Goal: Task Accomplishment & Management: Use online tool/utility

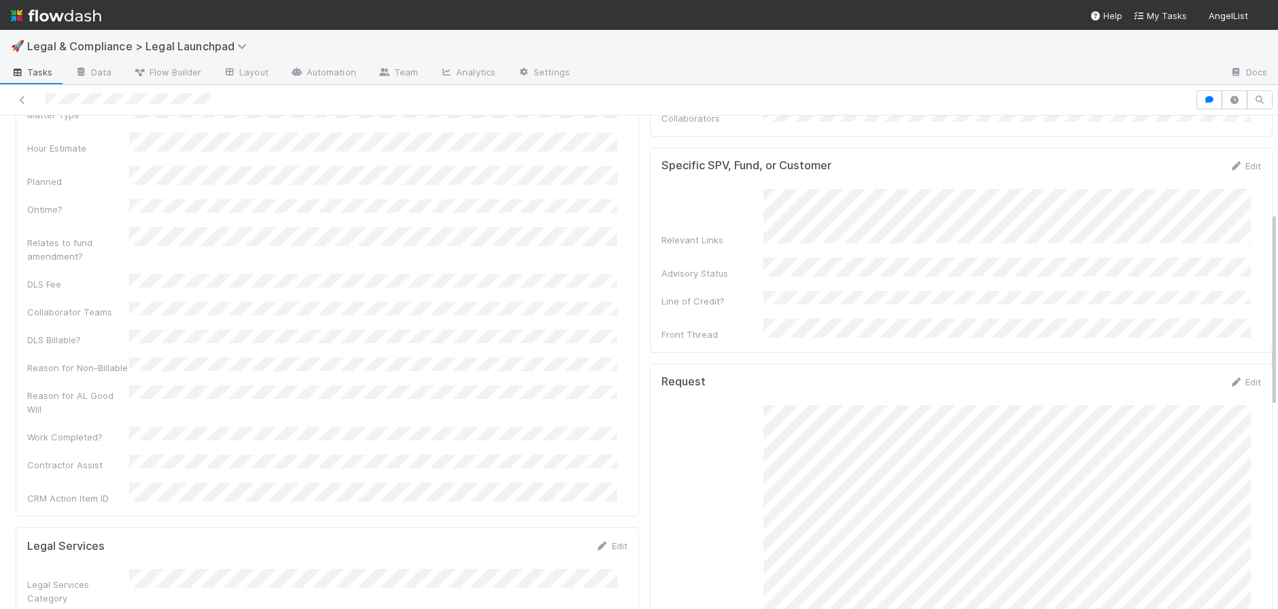
scroll to position [243, 0]
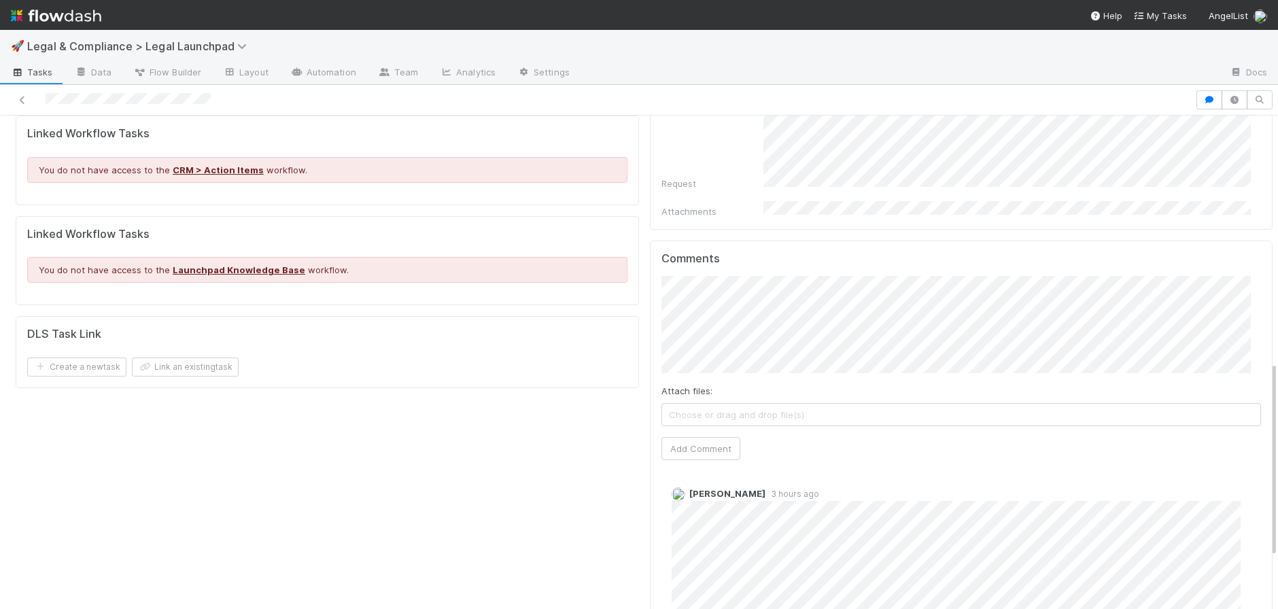
scroll to position [727, 0]
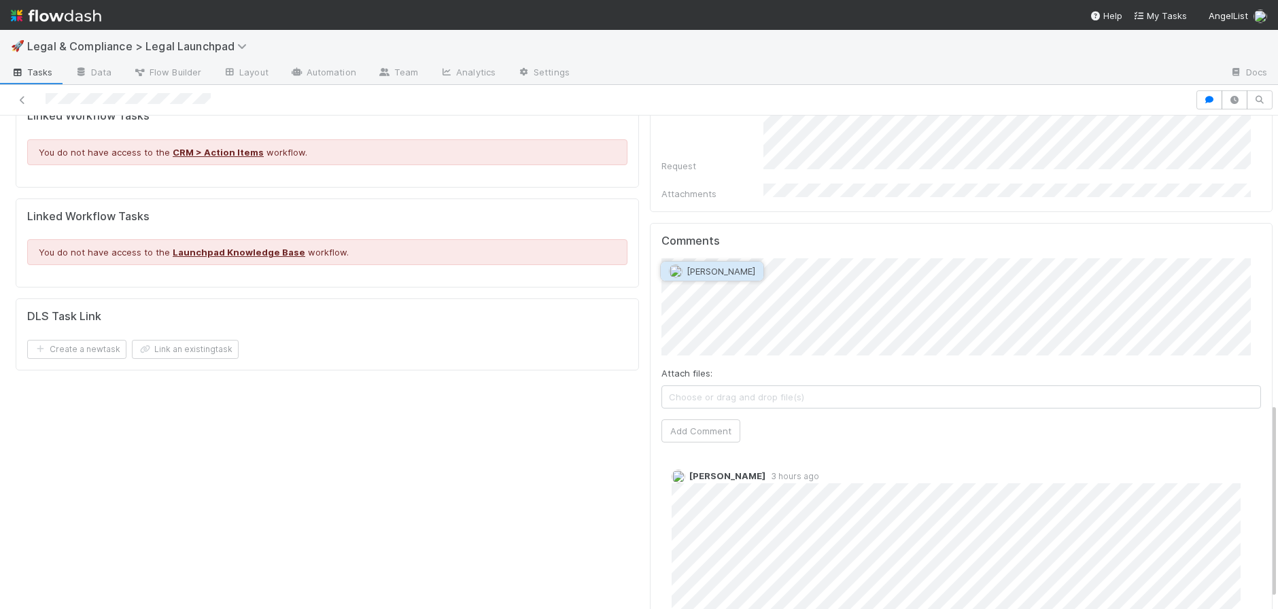
click at [741, 267] on span "[PERSON_NAME]" at bounding box center [720, 271] width 69 height 11
click at [841, 267] on span "[PERSON_NAME]" at bounding box center [834, 271] width 69 height 11
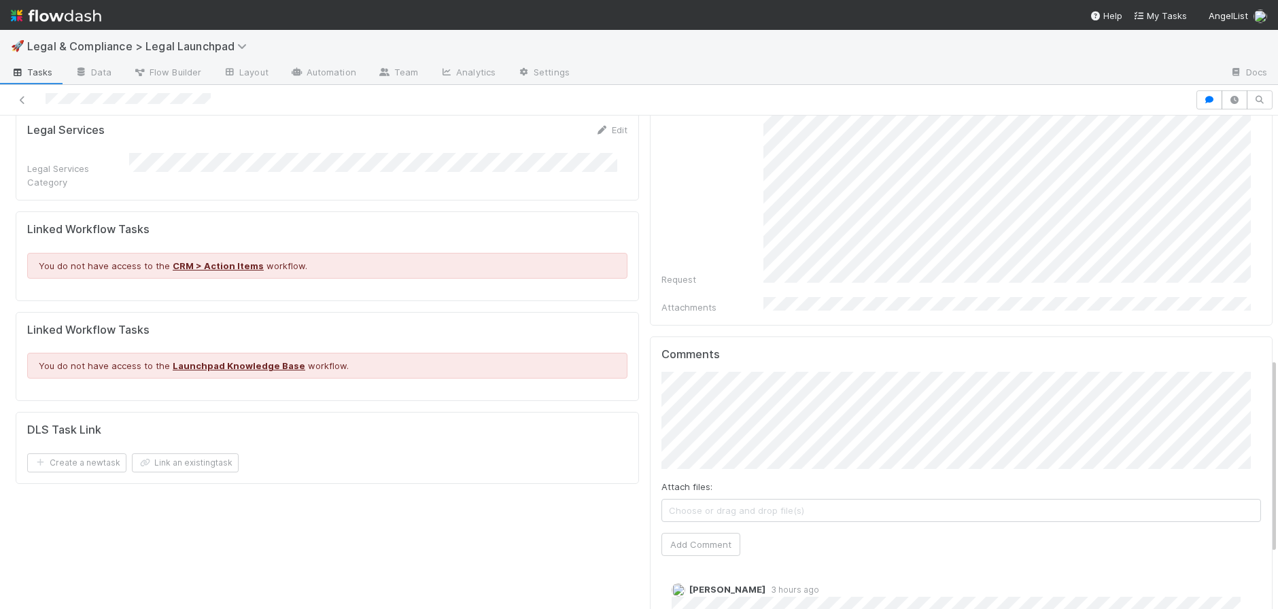
scroll to position [718, 0]
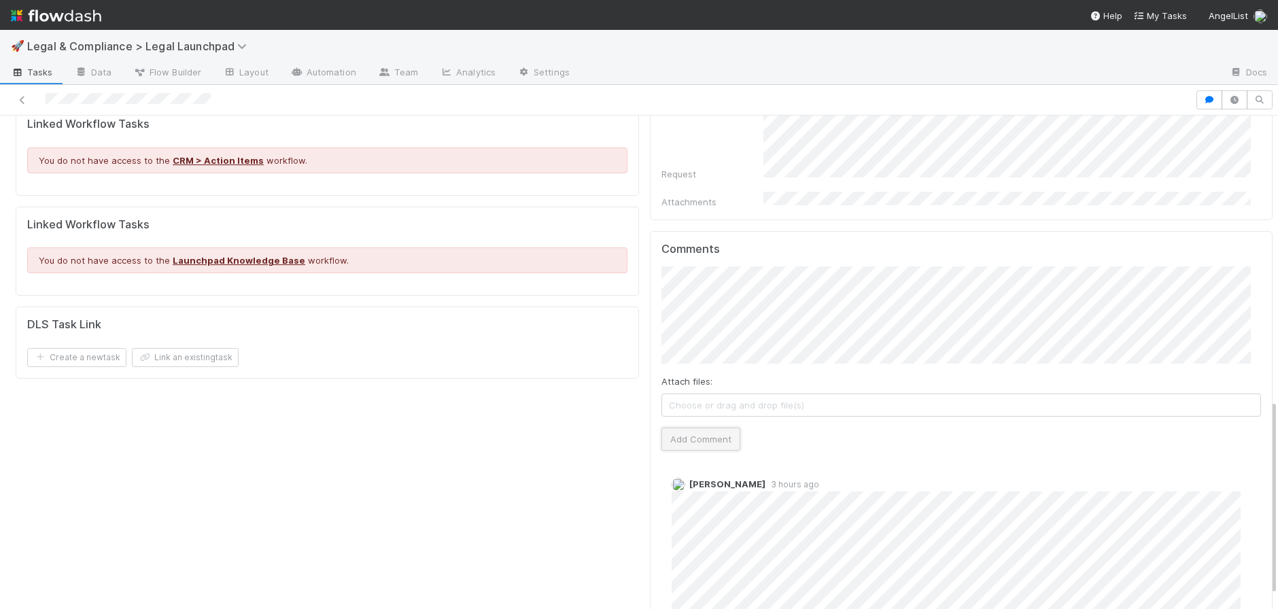
click at [687, 427] on button "Add Comment" at bounding box center [700, 438] width 79 height 23
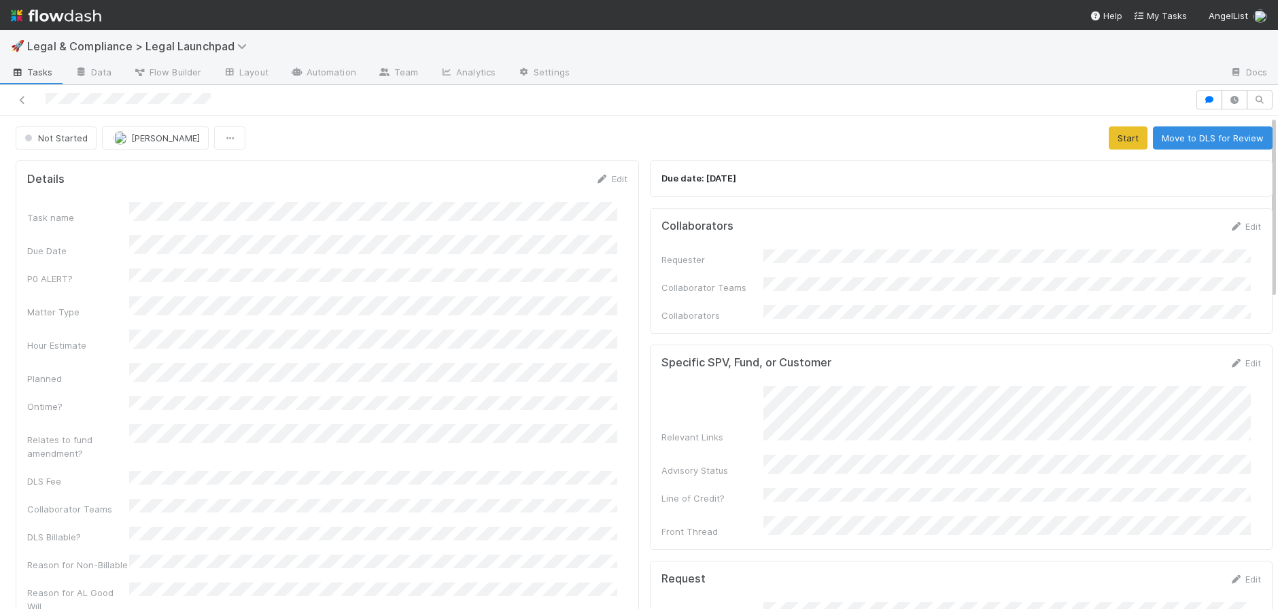
scroll to position [0, 0]
click at [1108, 139] on button "Start" at bounding box center [1127, 137] width 39 height 23
click at [596, 178] on icon at bounding box center [602, 179] width 14 height 9
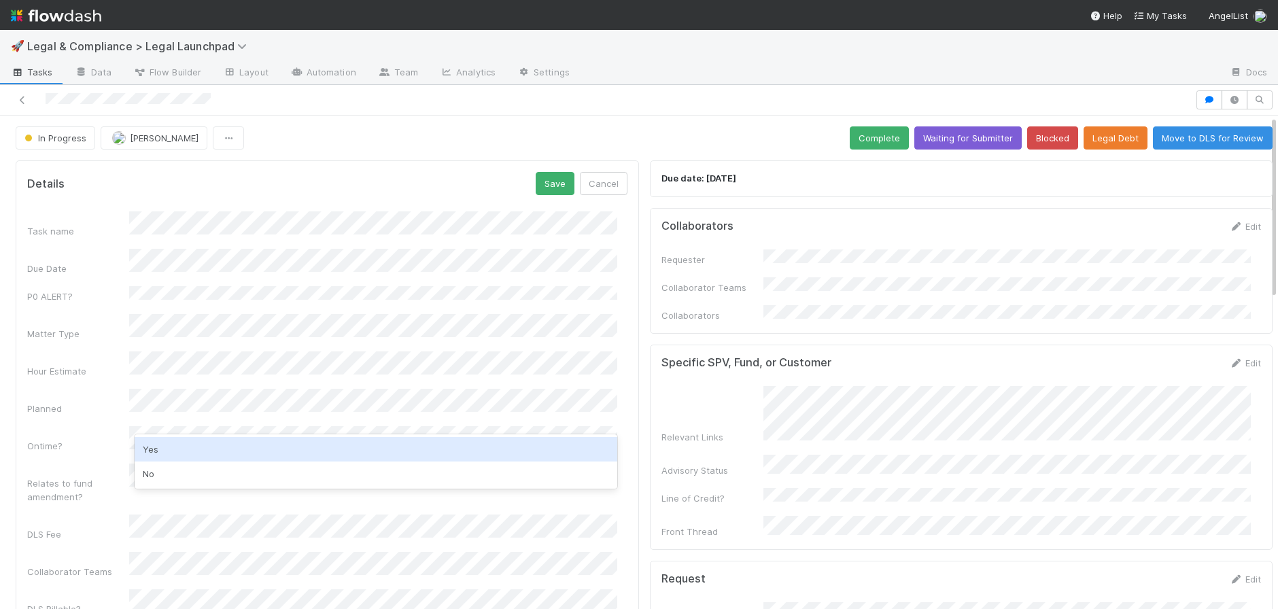
click at [161, 457] on div "Yes" at bounding box center [376, 449] width 483 height 24
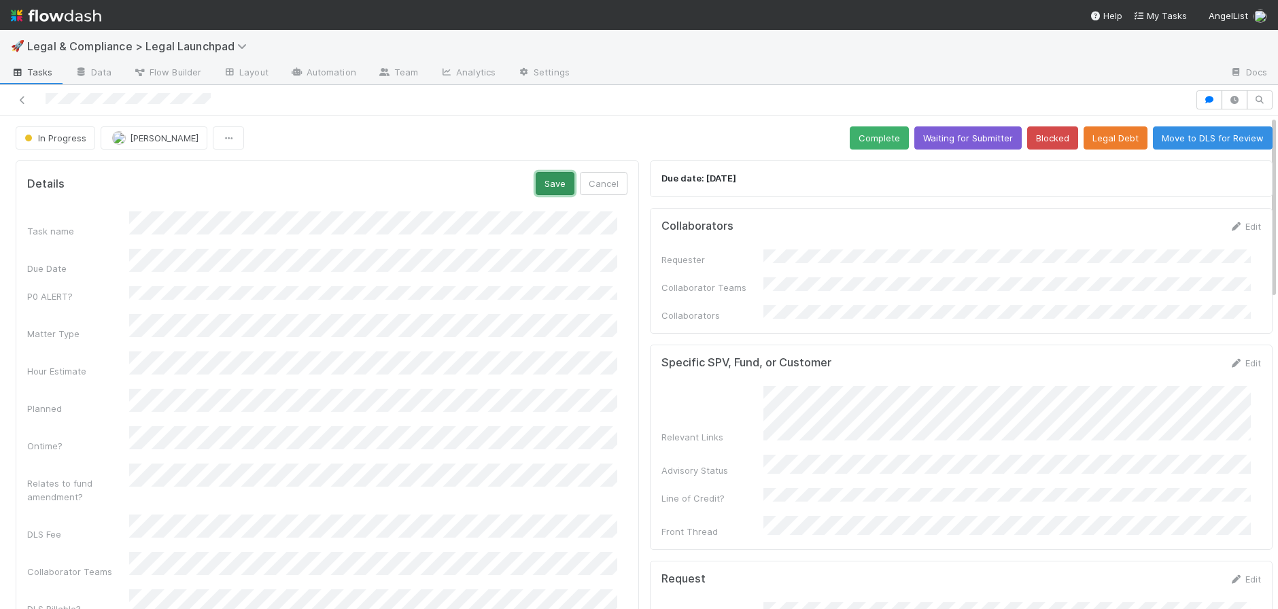
click at [553, 188] on button "Save" at bounding box center [555, 183] width 39 height 23
click at [940, 135] on button "Waiting for Submitter" at bounding box center [967, 137] width 107 height 23
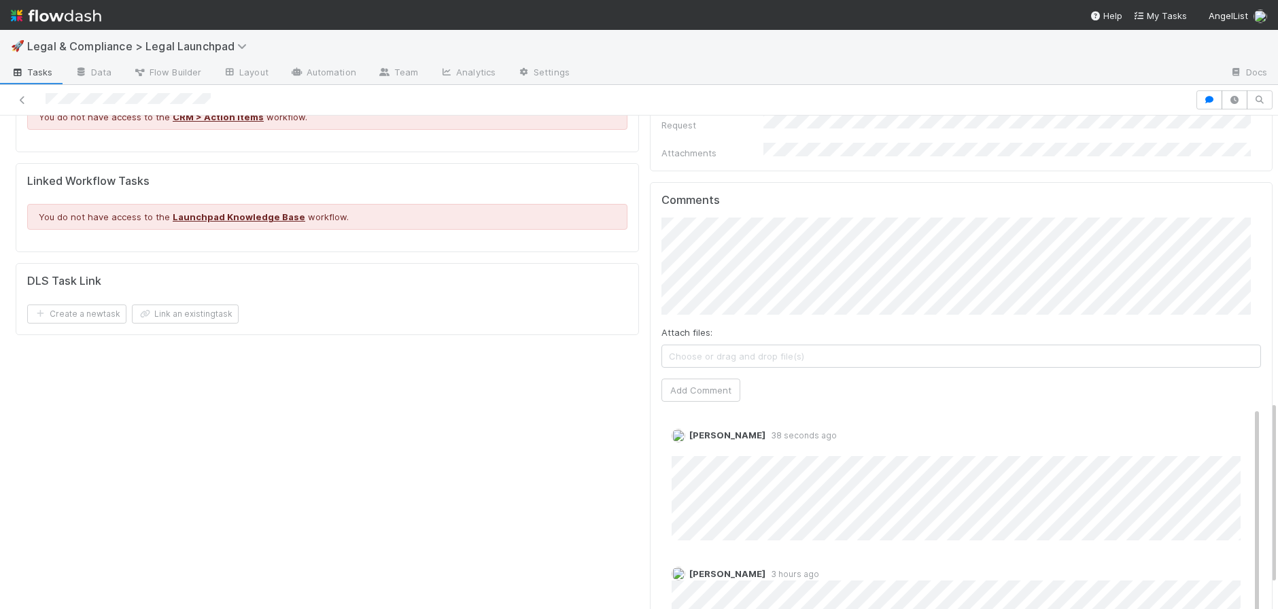
scroll to position [768, 0]
